Goal: Task Accomplishment & Management: Complete application form

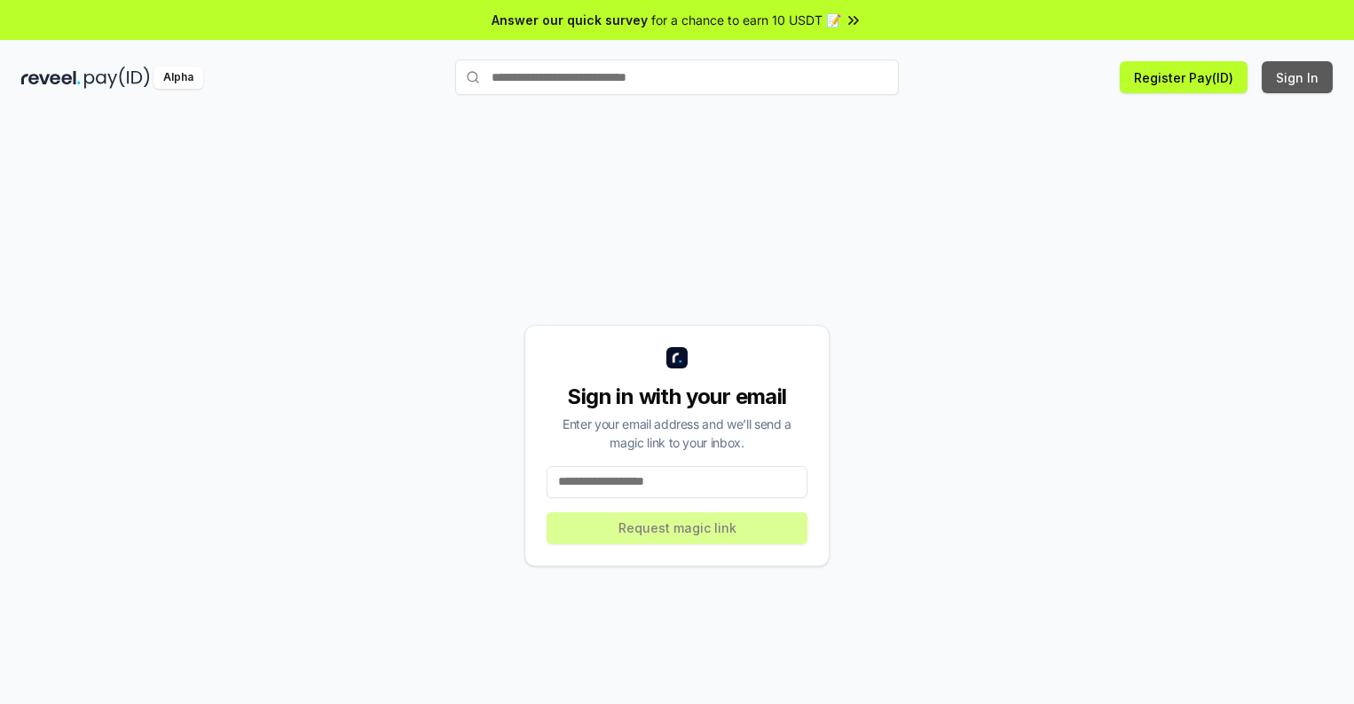
click at [1298, 77] on button "Sign In" at bounding box center [1297, 77] width 71 height 32
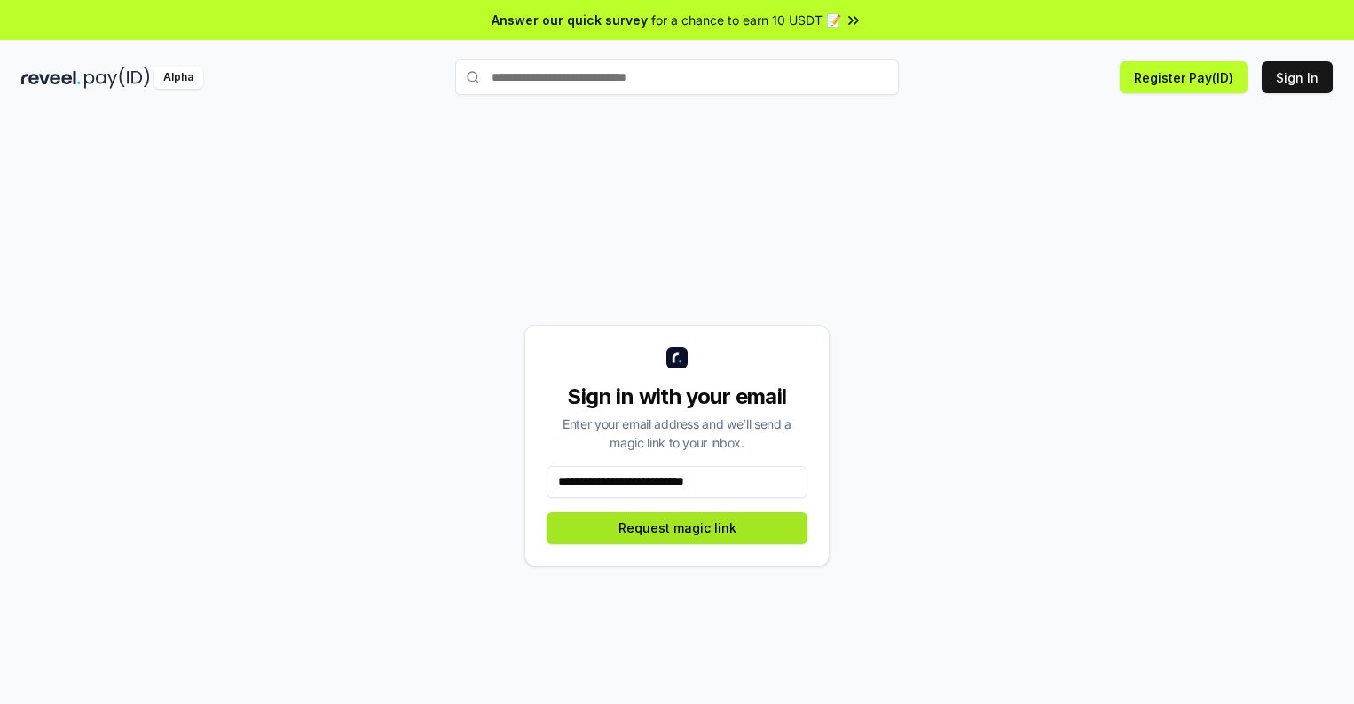
type input "**********"
click at [677, 527] on button "Request magic link" at bounding box center [677, 528] width 261 height 32
